Goal: Information Seeking & Learning: Learn about a topic

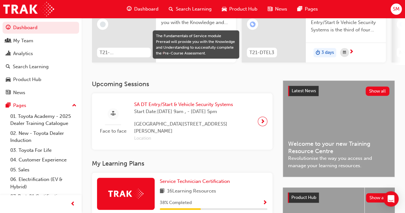
scroll to position [96, 0]
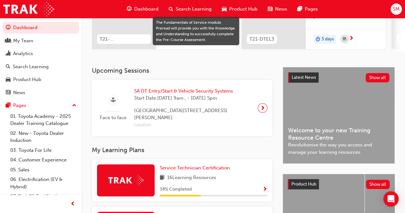
click at [152, 92] on span "SA DT Entry/Start & Vehicle Security Systems" at bounding box center [193, 90] width 118 height 7
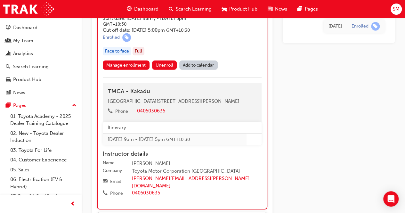
scroll to position [944, 0]
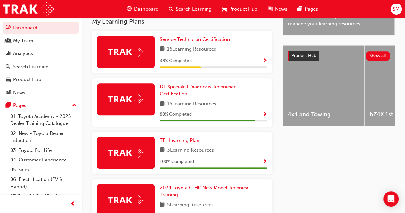
scroll to position [207, 0]
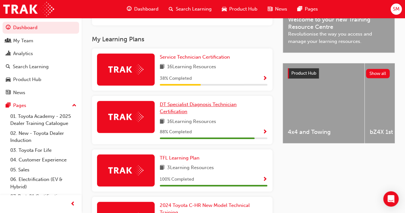
click at [172, 110] on span "DT Specialist Diagnosis Technician Certification" at bounding box center [198, 107] width 77 height 13
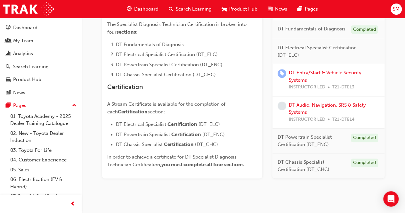
scroll to position [203, 0]
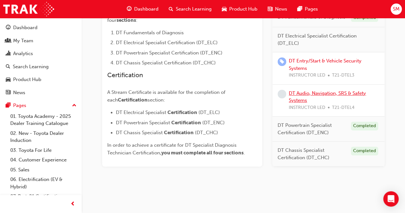
click at [293, 93] on link "DT Audio, Navigation, SRS & Safety Systems" at bounding box center [327, 96] width 77 height 13
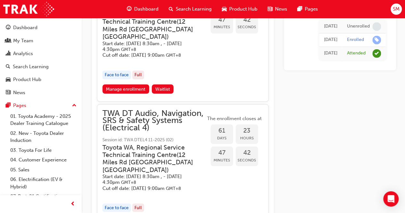
scroll to position [494, 0]
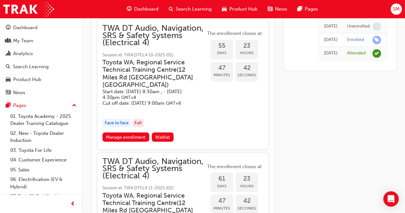
click at [377, 51] on span "learningRecordVerb_ATTEND-icon" at bounding box center [376, 53] width 9 height 9
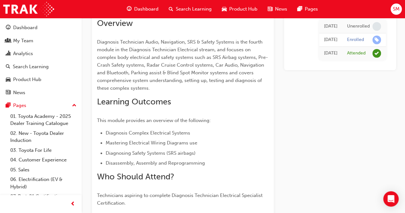
scroll to position [0, 0]
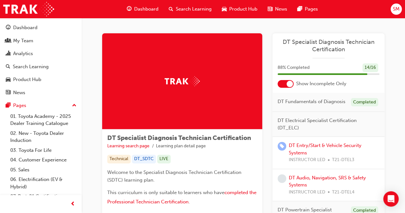
click at [292, 84] on div at bounding box center [290, 84] width 6 height 6
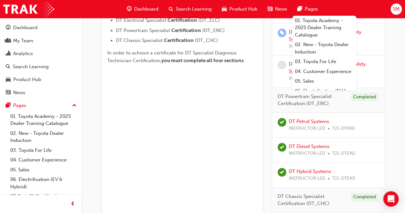
scroll to position [311, 0]
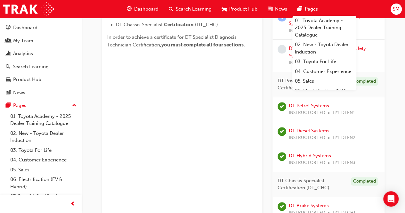
click at [240, 116] on div "DT Specialist Diagnosis Technician Certification Learning search page Learning …" at bounding box center [182, 9] width 160 height 575
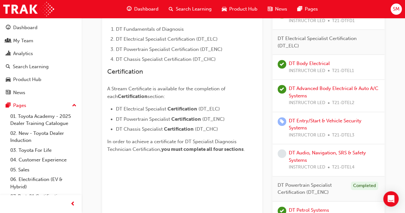
scroll to position [247, 0]
